Goal: Task Accomplishment & Management: Complete application form

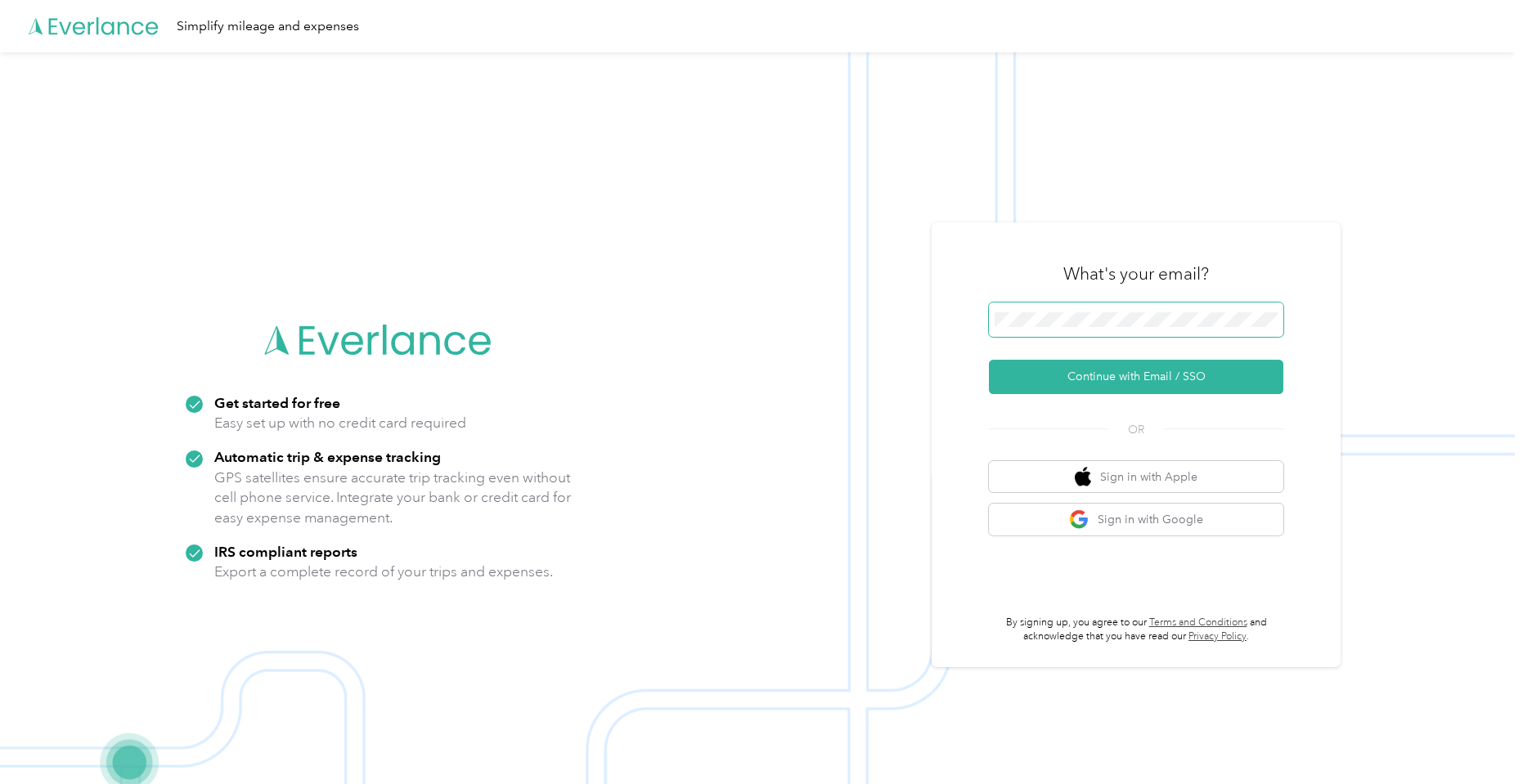
click at [989, 360] on button "Continue with Email / SSO" at bounding box center [1136, 378] width 294 height 35
click at [1216, 387] on button "Continue with Email / SSO" at bounding box center [1136, 378] width 294 height 35
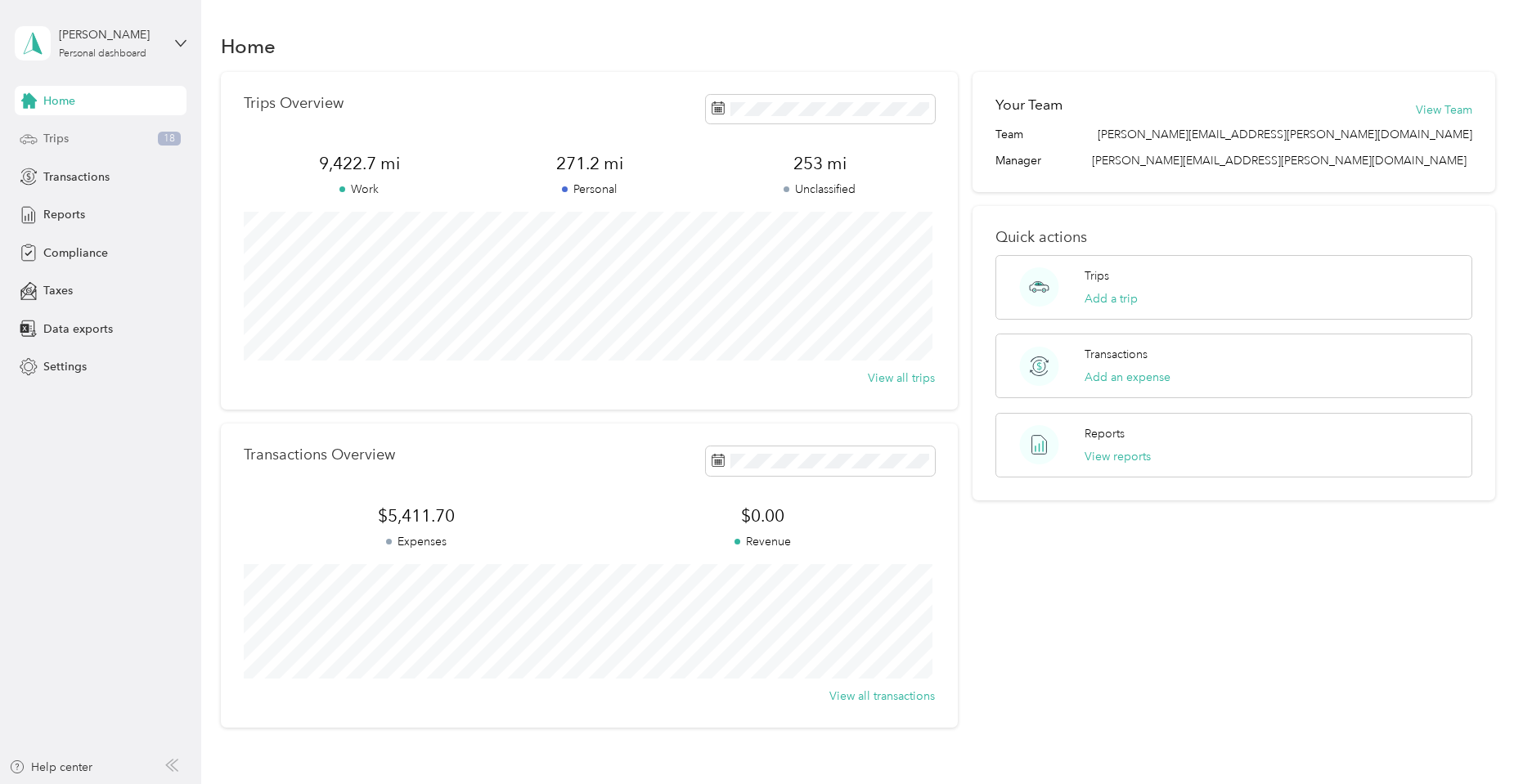
click at [104, 135] on div "Trips 18" at bounding box center [101, 139] width 172 height 30
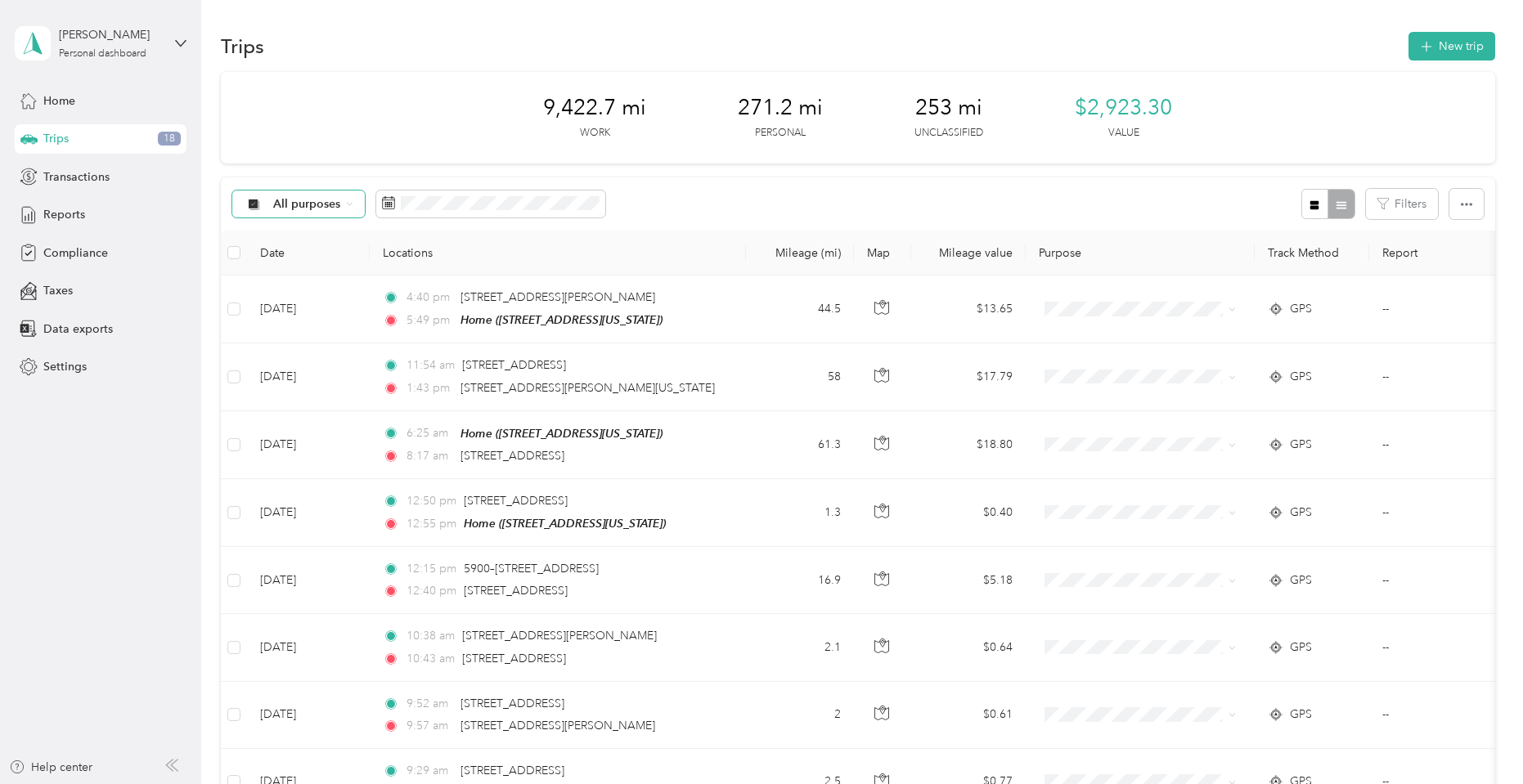
click at [323, 207] on span "All purposes" at bounding box center [307, 205] width 68 height 12
click at [292, 261] on span "Unclassified" at bounding box center [318, 262] width 90 height 17
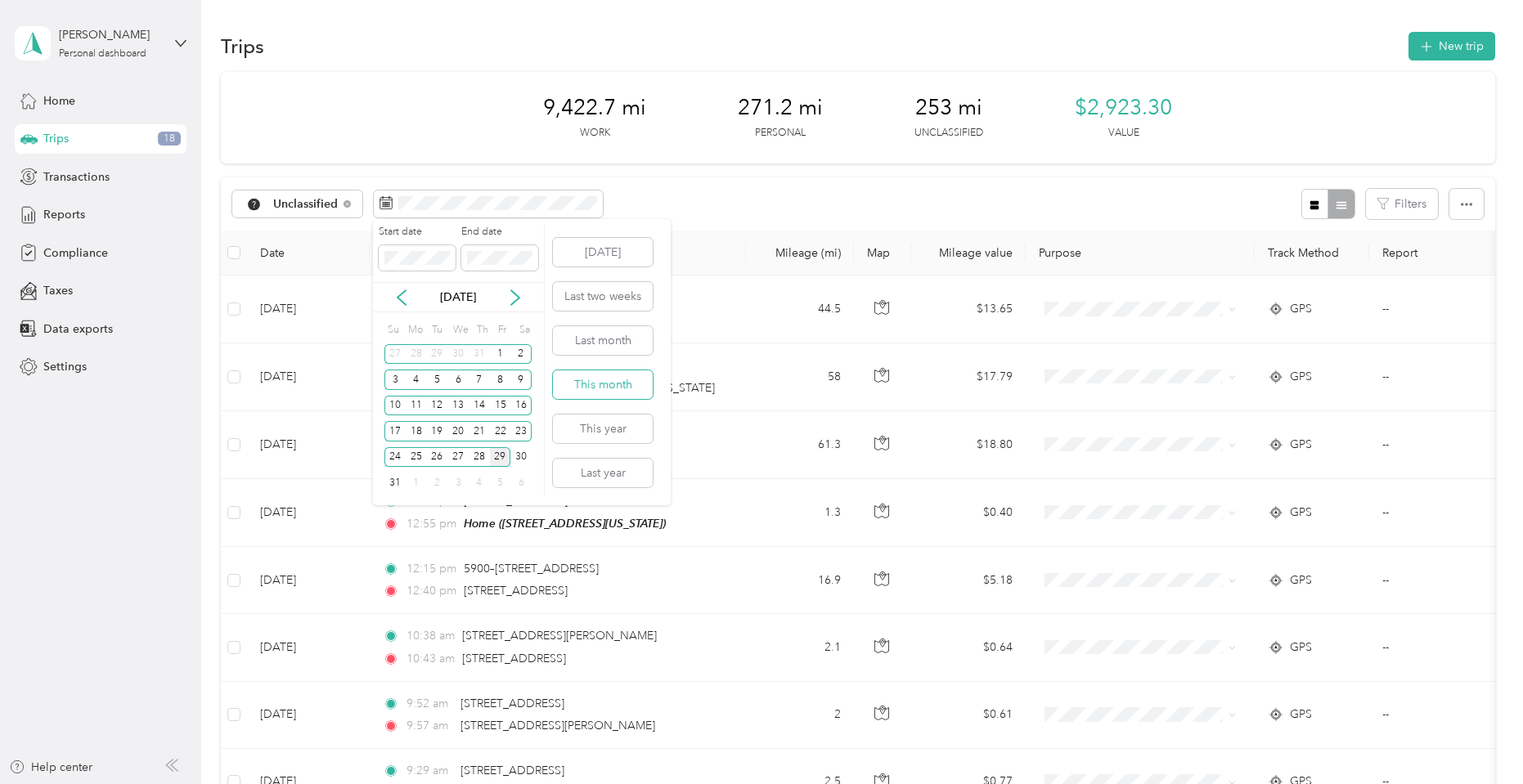
click at [603, 388] on button "This month" at bounding box center [602, 384] width 100 height 29
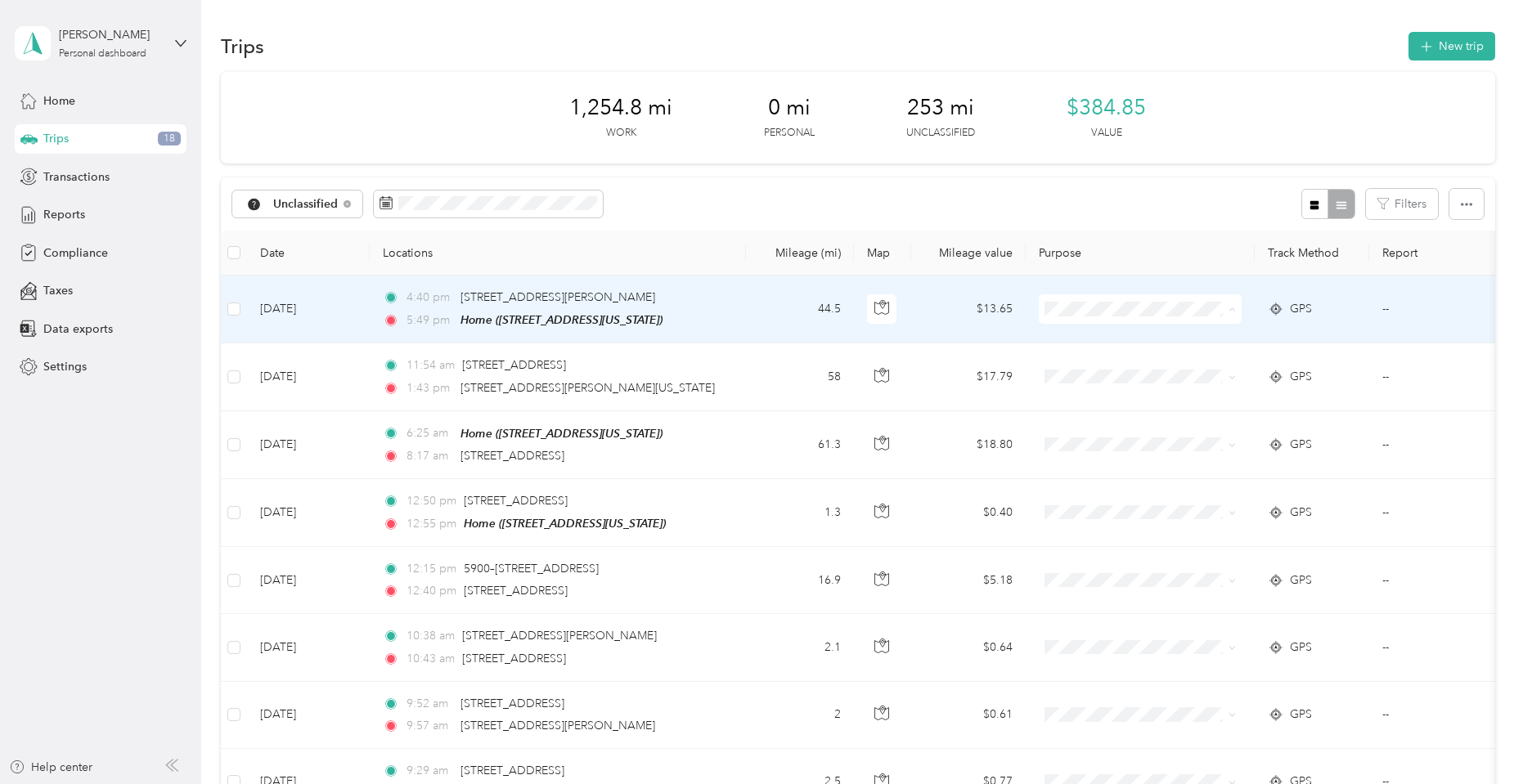
click at [1107, 331] on span "Phoenix Contact" at bounding box center [1155, 340] width 151 height 17
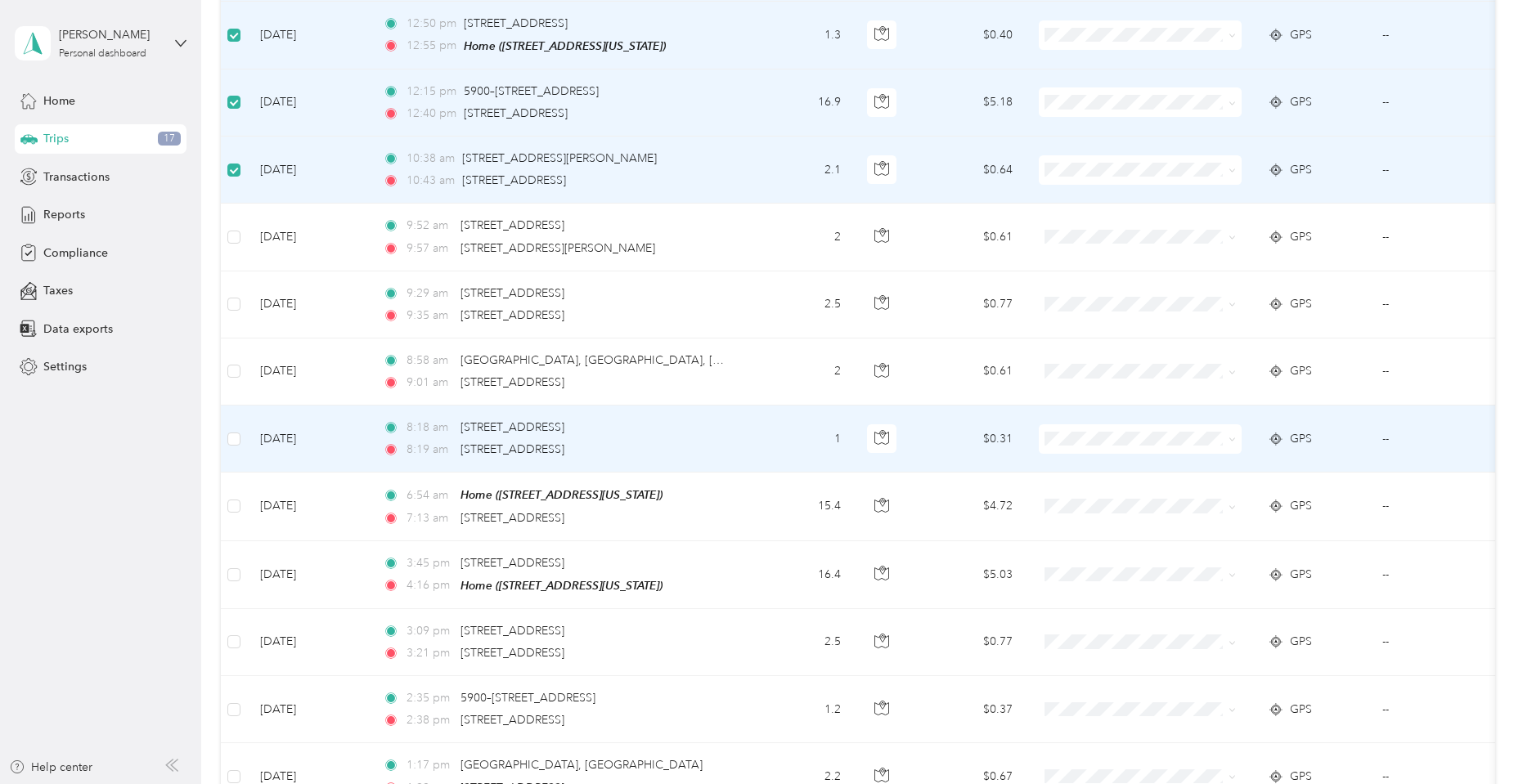
scroll to position [409, 0]
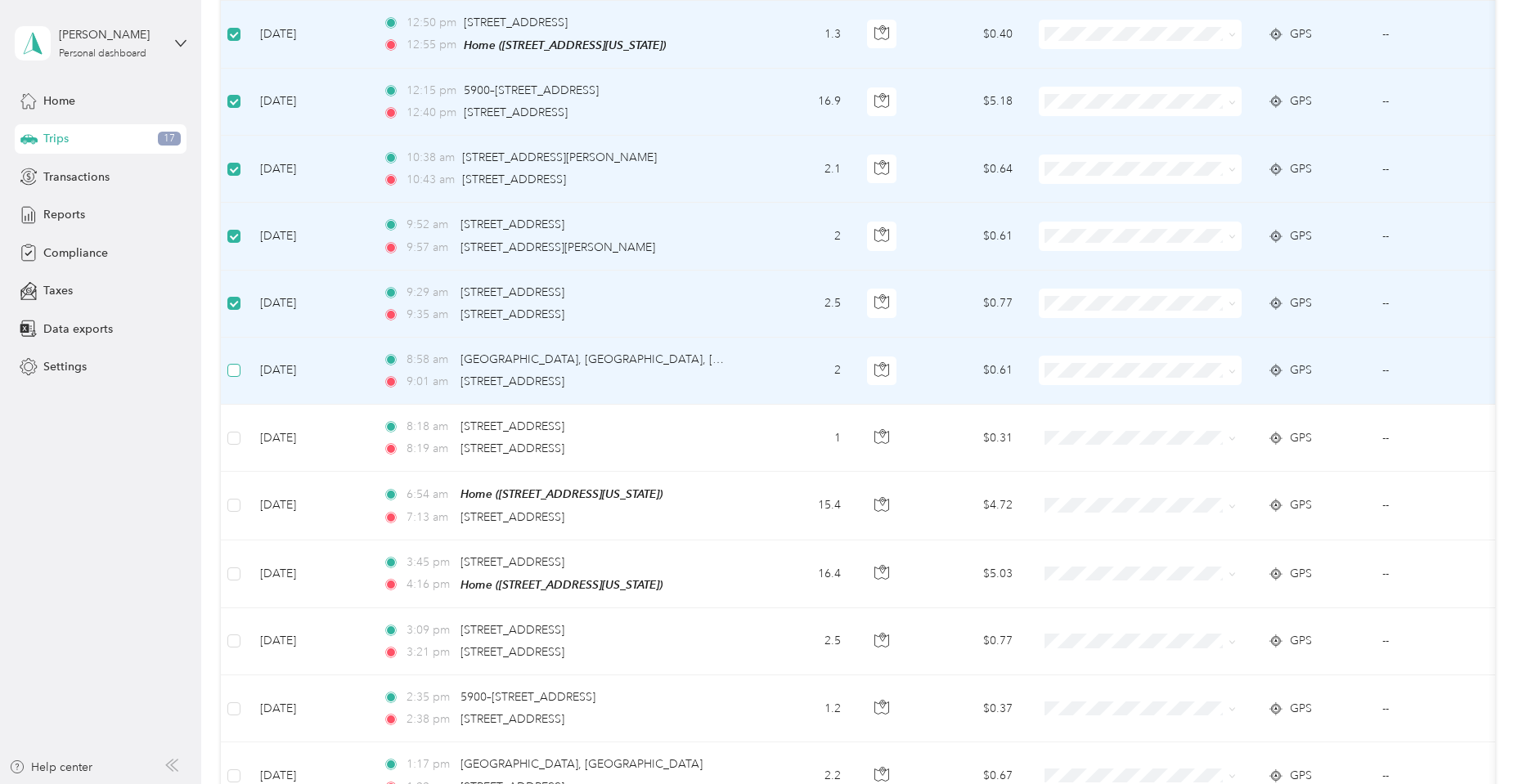
click at [232, 362] on label at bounding box center [234, 371] width 13 height 18
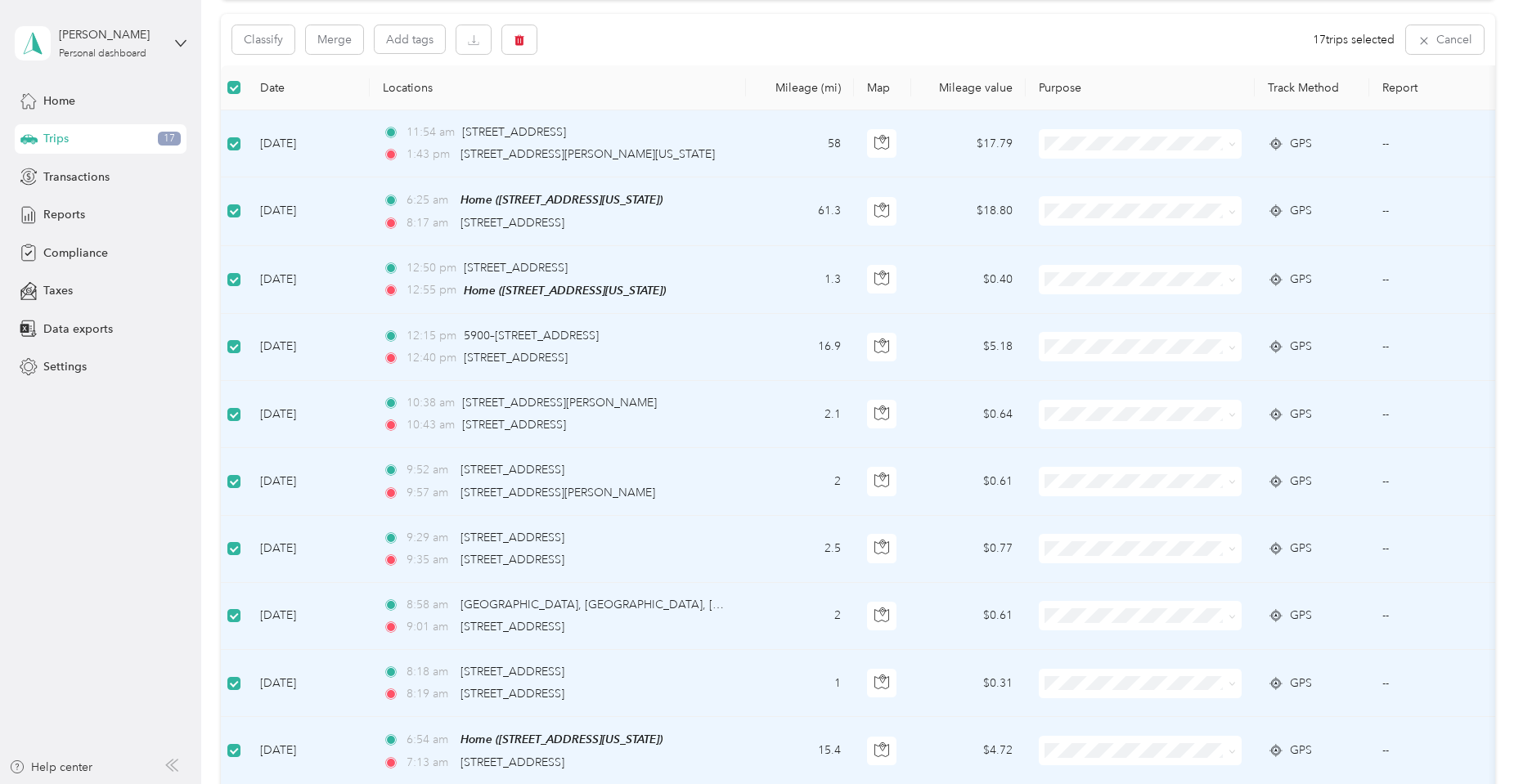
scroll to position [0, 0]
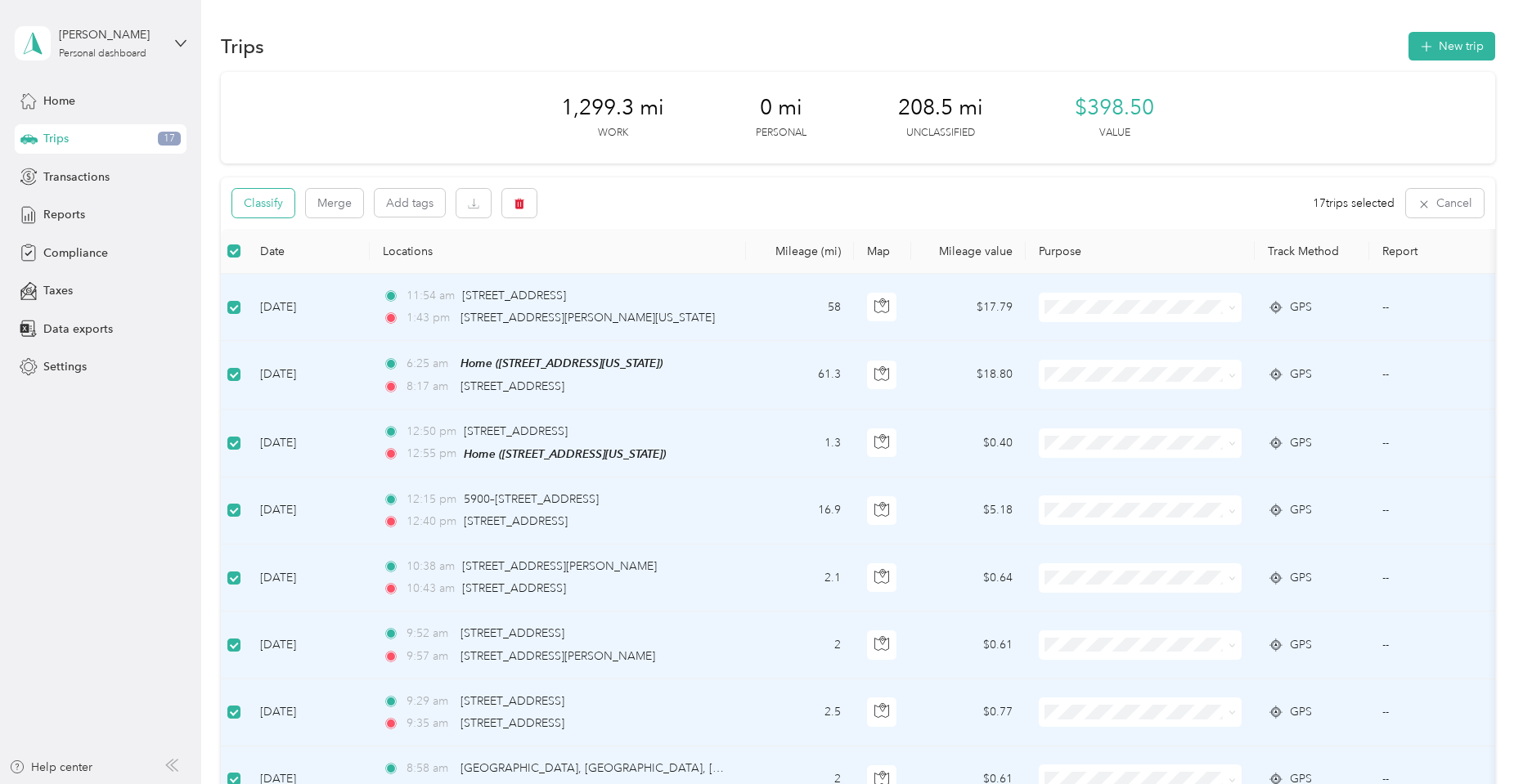
click at [274, 200] on button "Classify" at bounding box center [263, 203] width 62 height 29
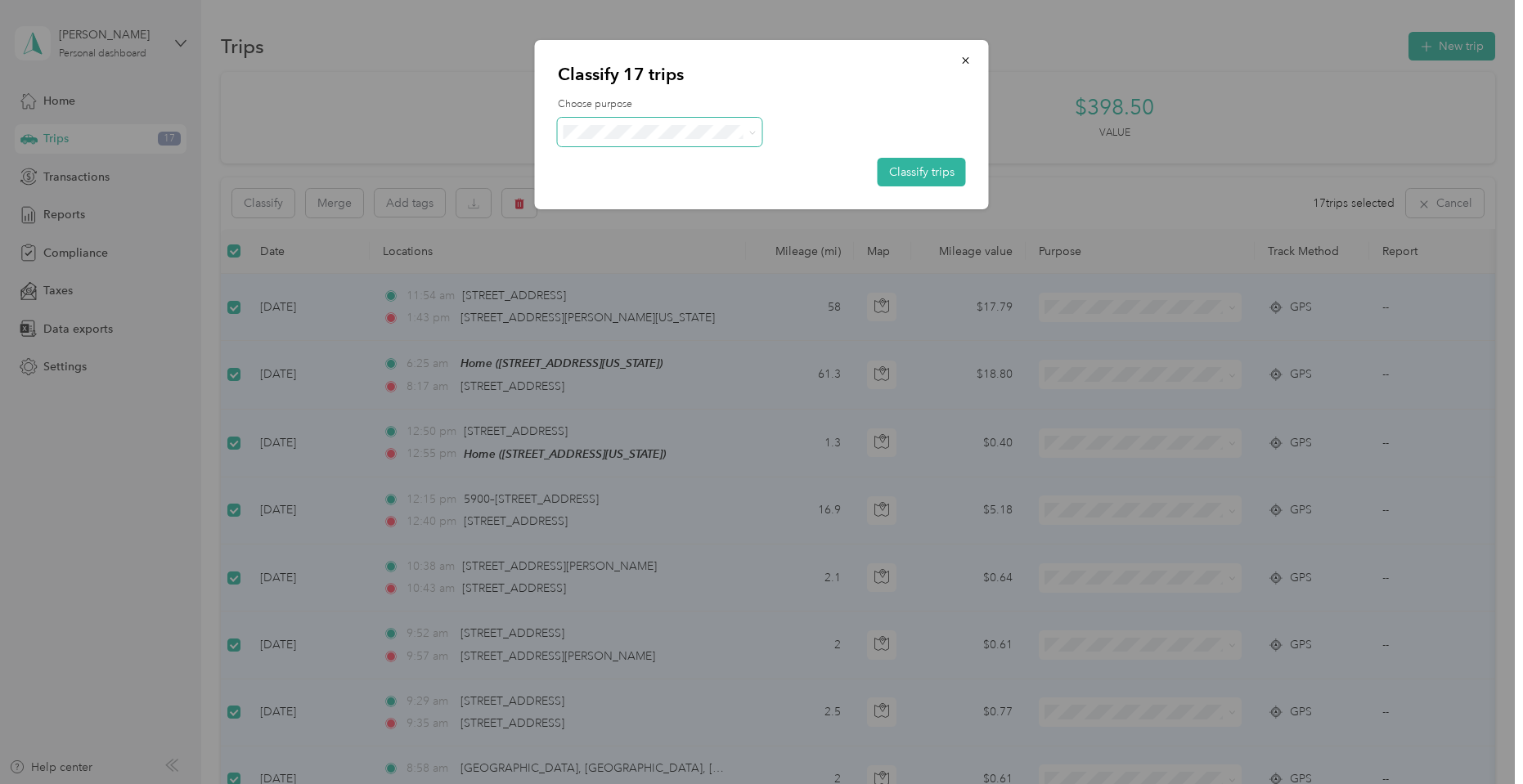
click at [615, 143] on span at bounding box center [659, 132] width 204 height 29
click at [631, 160] on span "Phoenix Contact" at bounding box center [674, 162] width 152 height 17
click at [934, 164] on button "Classify trips" at bounding box center [921, 172] width 88 height 29
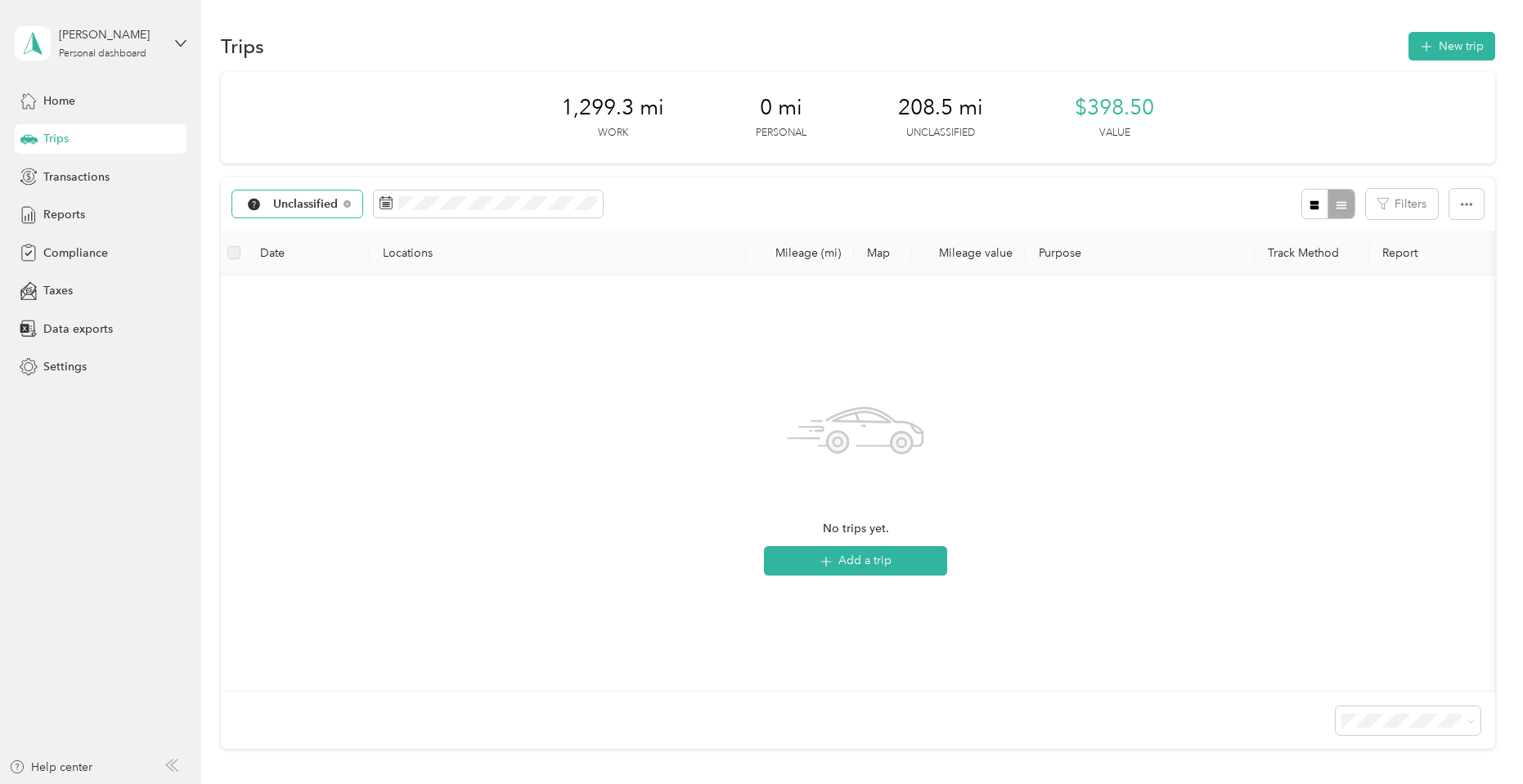
click at [303, 202] on span "Unclassified" at bounding box center [306, 205] width 65 height 12
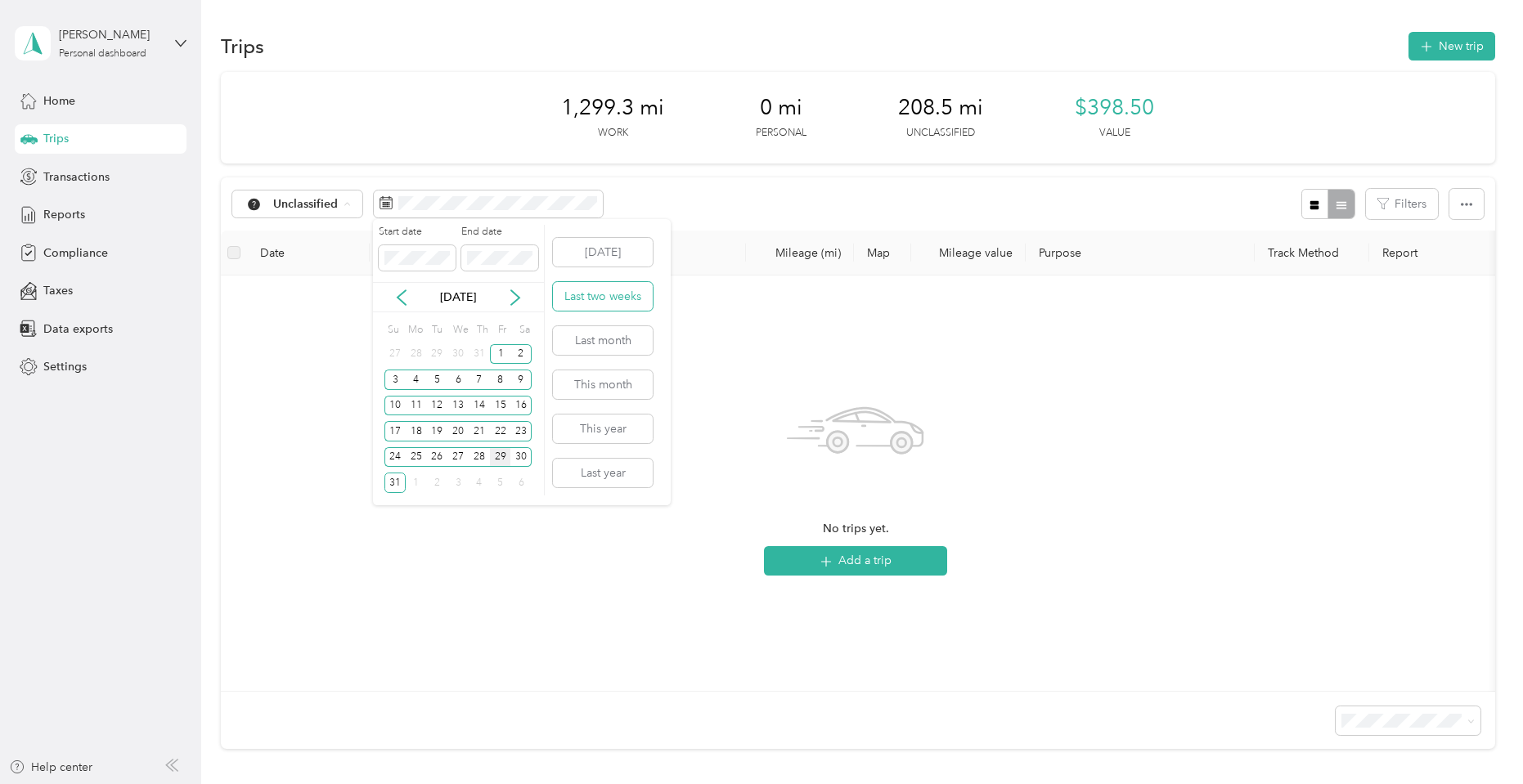
click at [608, 298] on button "Last two weeks" at bounding box center [602, 297] width 100 height 29
click at [595, 387] on button "This month" at bounding box center [602, 384] width 100 height 29
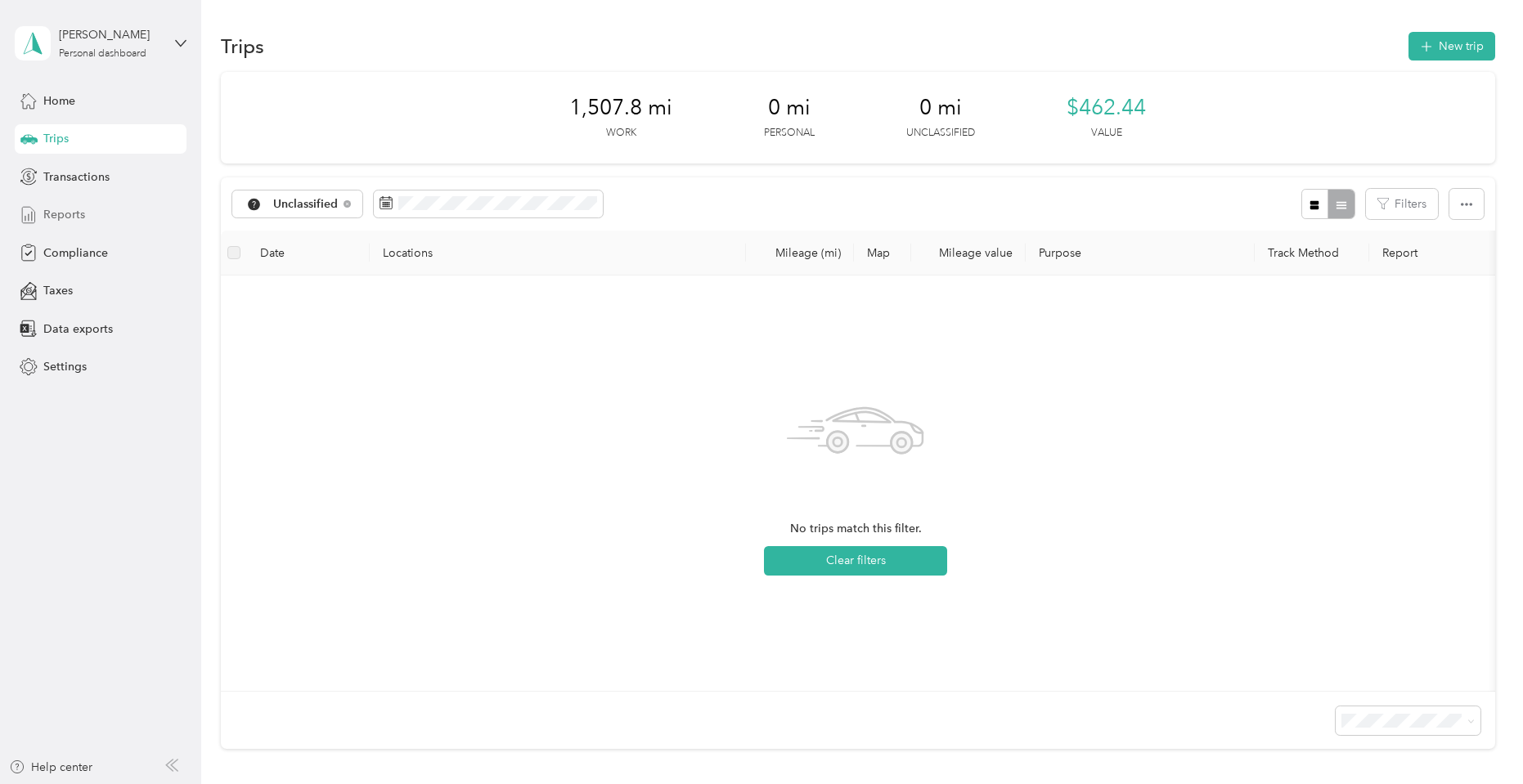
click at [66, 211] on span "Reports" at bounding box center [64, 214] width 41 height 17
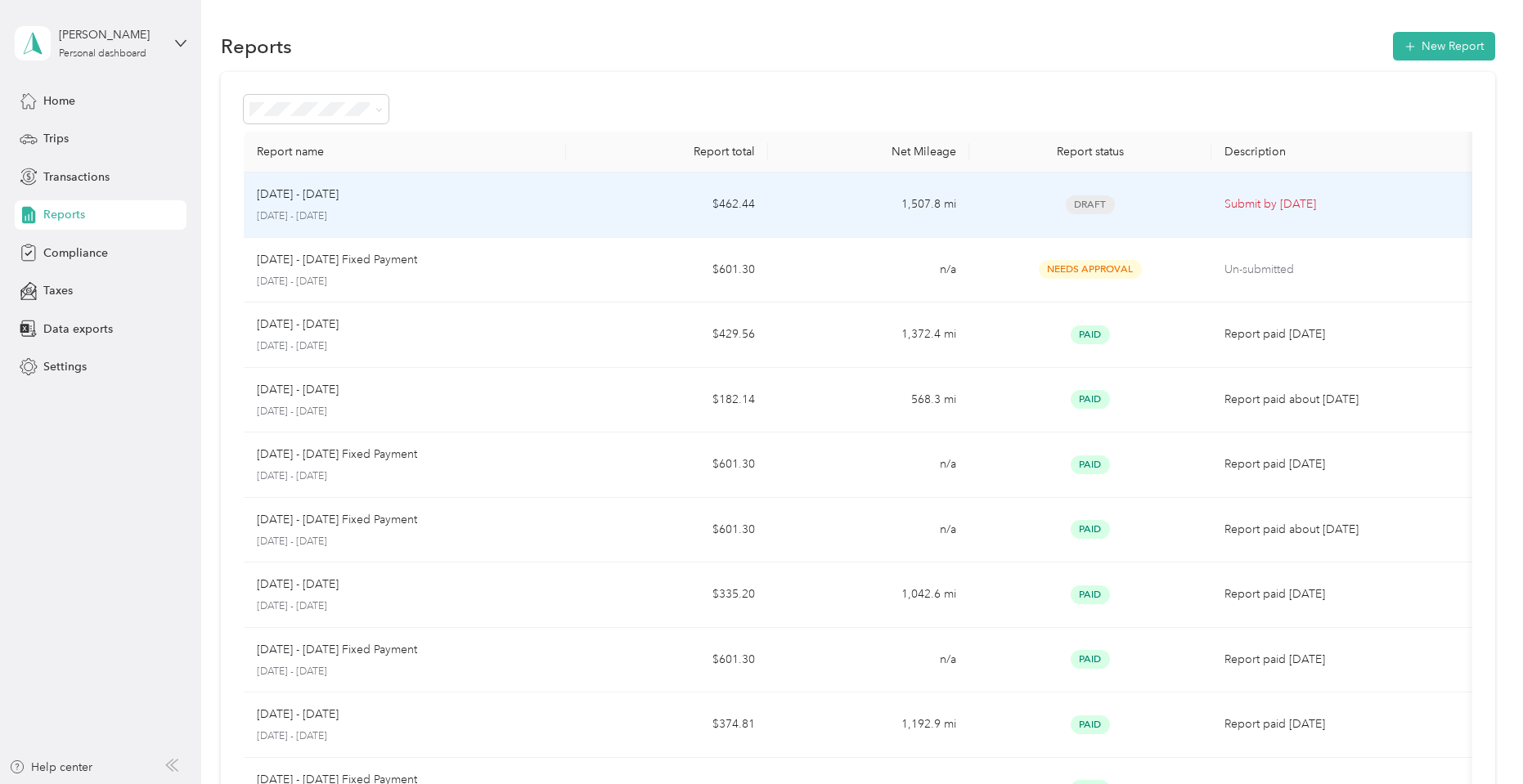
click at [1274, 211] on p "Submit by Sep. 4, 2025" at bounding box center [1346, 205] width 243 height 18
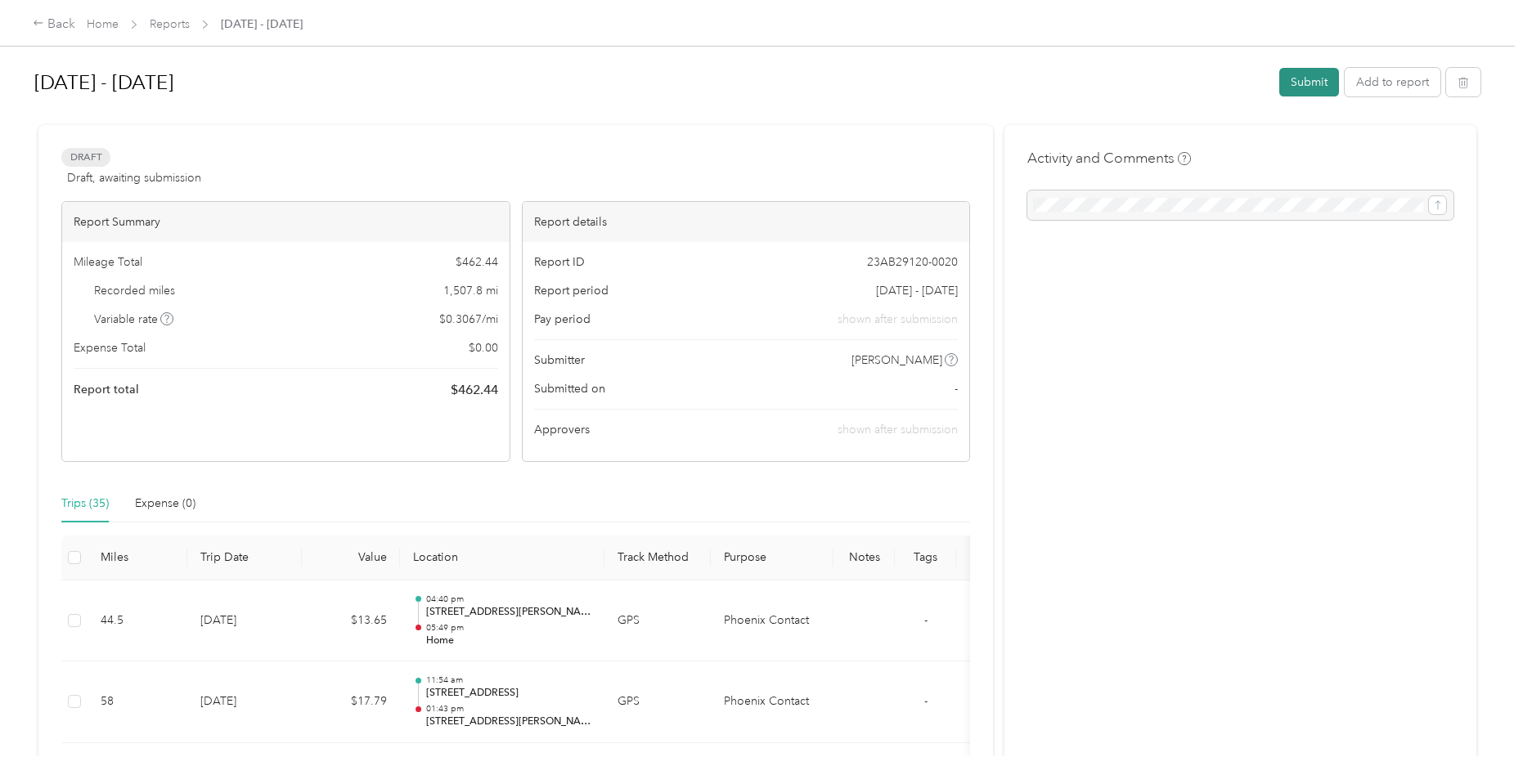
click at [1294, 83] on button "Submit" at bounding box center [1309, 82] width 59 height 29
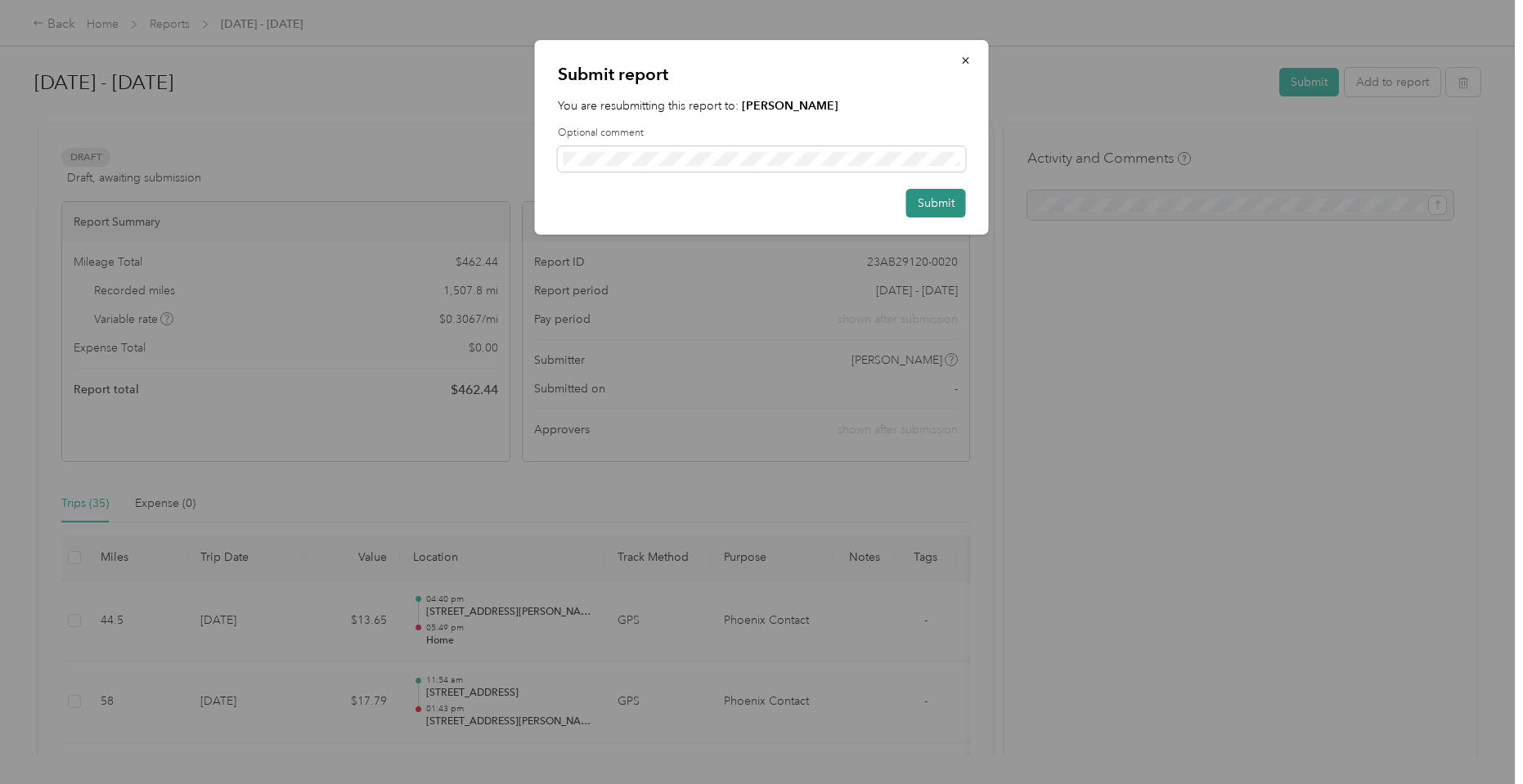
click at [929, 205] on button "Submit" at bounding box center [936, 203] width 59 height 29
